Goal: Navigation & Orientation: Find specific page/section

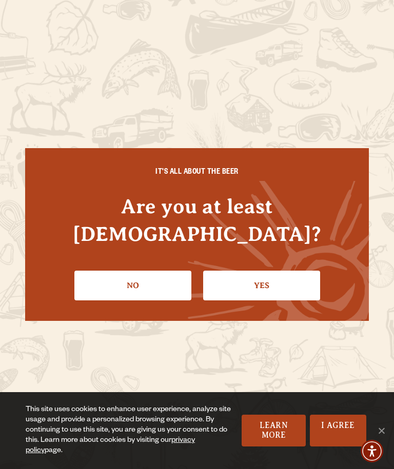
click at [385, 430] on span "Cookie Notice" at bounding box center [381, 431] width 10 height 10
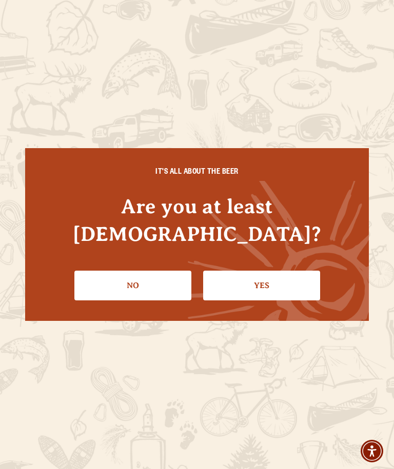
click at [256, 285] on link "Yes" at bounding box center [261, 286] width 117 height 30
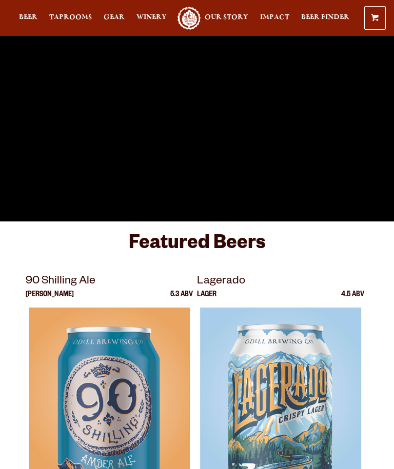
click at [309, 400] on img at bounding box center [280, 436] width 161 height 256
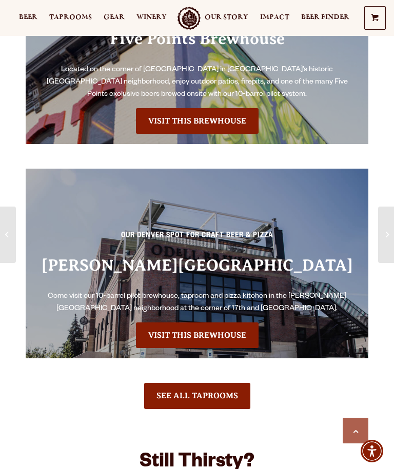
scroll to position [611, 0]
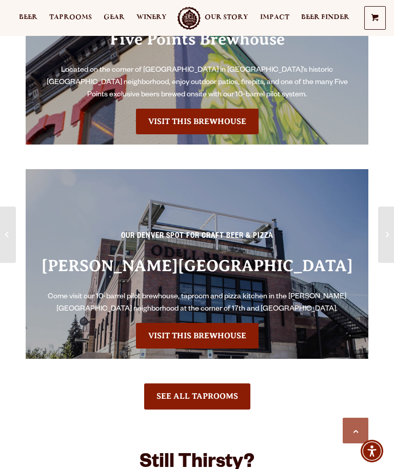
click at [189, 391] on link "See All Taprooms" at bounding box center [197, 397] width 106 height 26
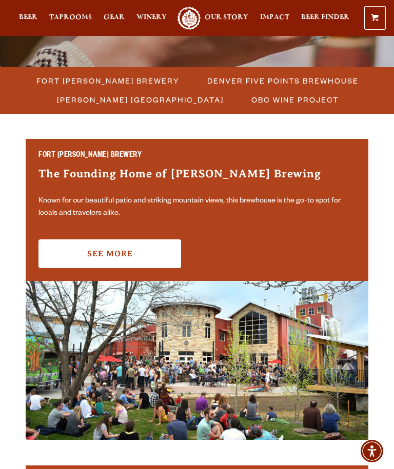
scroll to position [240, 0]
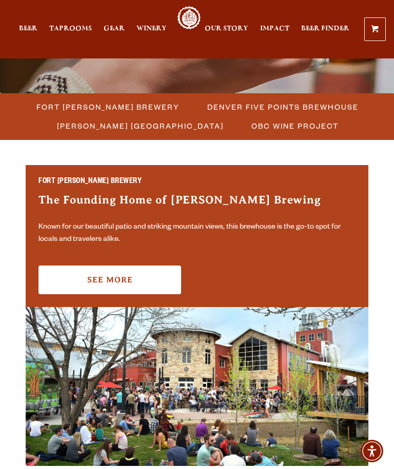
click at [137, 278] on link "See More" at bounding box center [109, 280] width 143 height 29
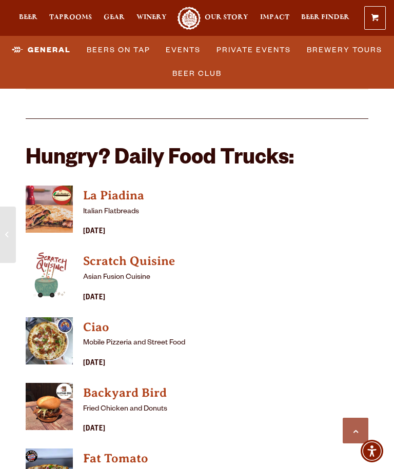
scroll to position [1097, 0]
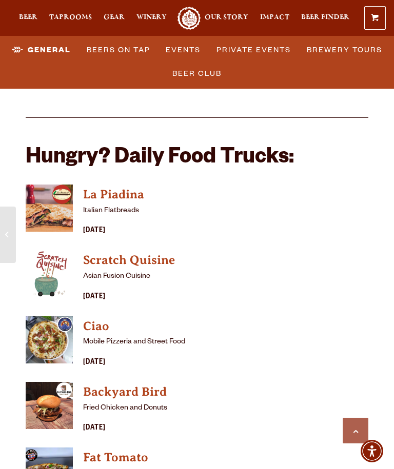
click at [125, 252] on h4 "Scratch Quisine" at bounding box center [225, 260] width 285 height 16
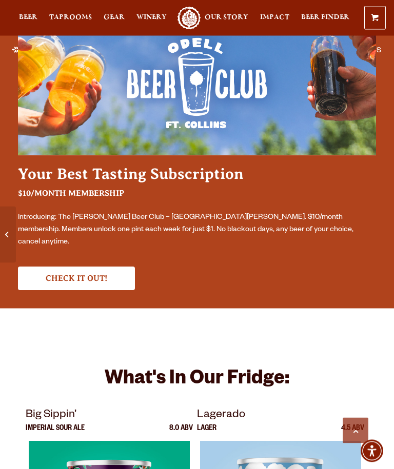
scroll to position [1977, 0]
